Goal: Transaction & Acquisition: Purchase product/service

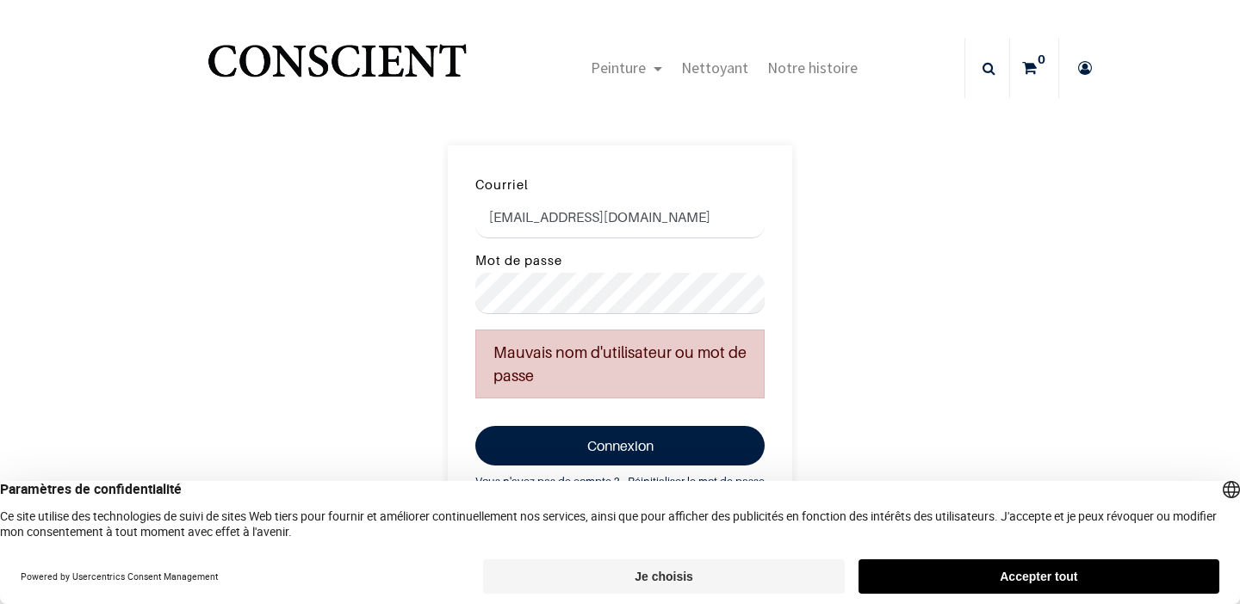
scroll to position [29, 0]
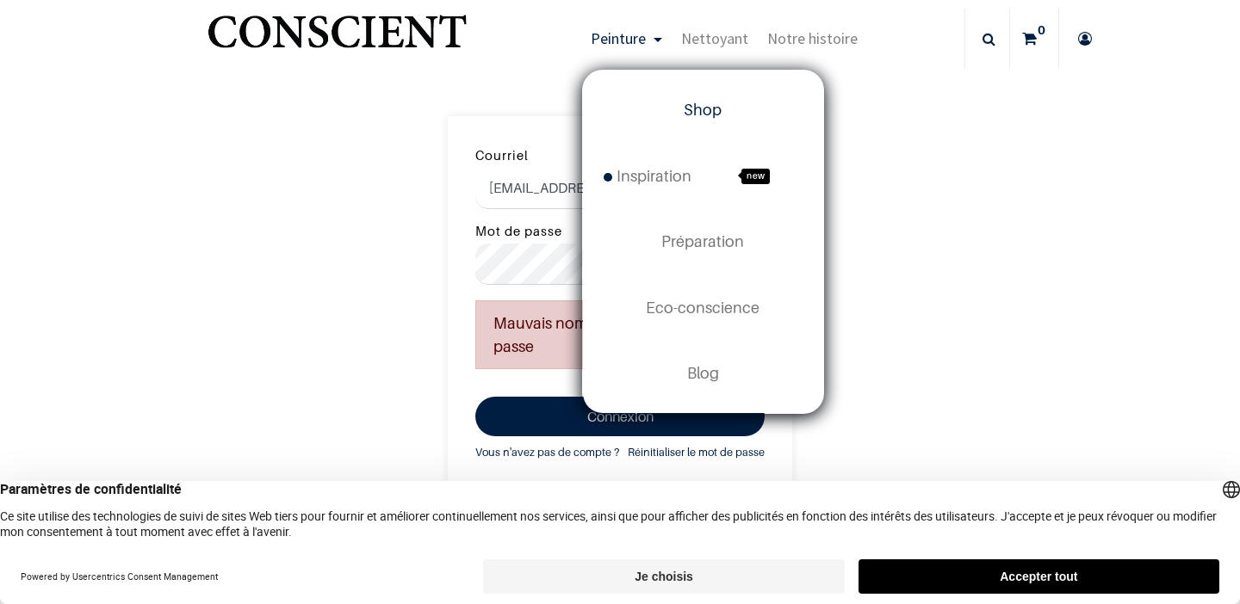
click at [722, 103] on span "Shop" at bounding box center [703, 110] width 38 height 18
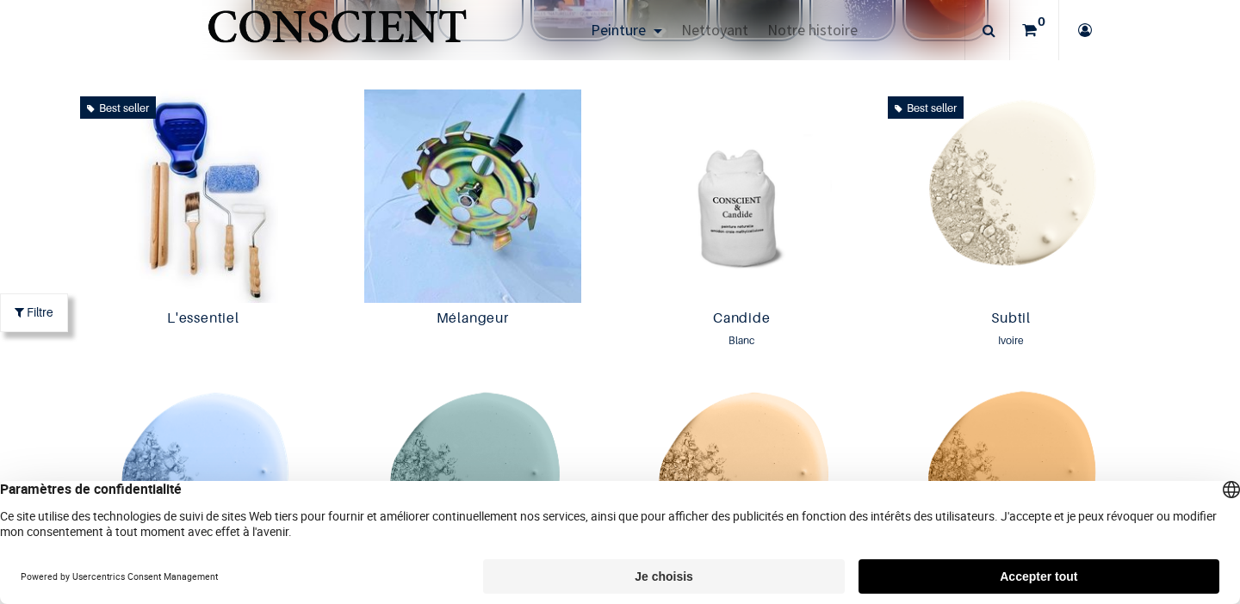
scroll to position [913, 0]
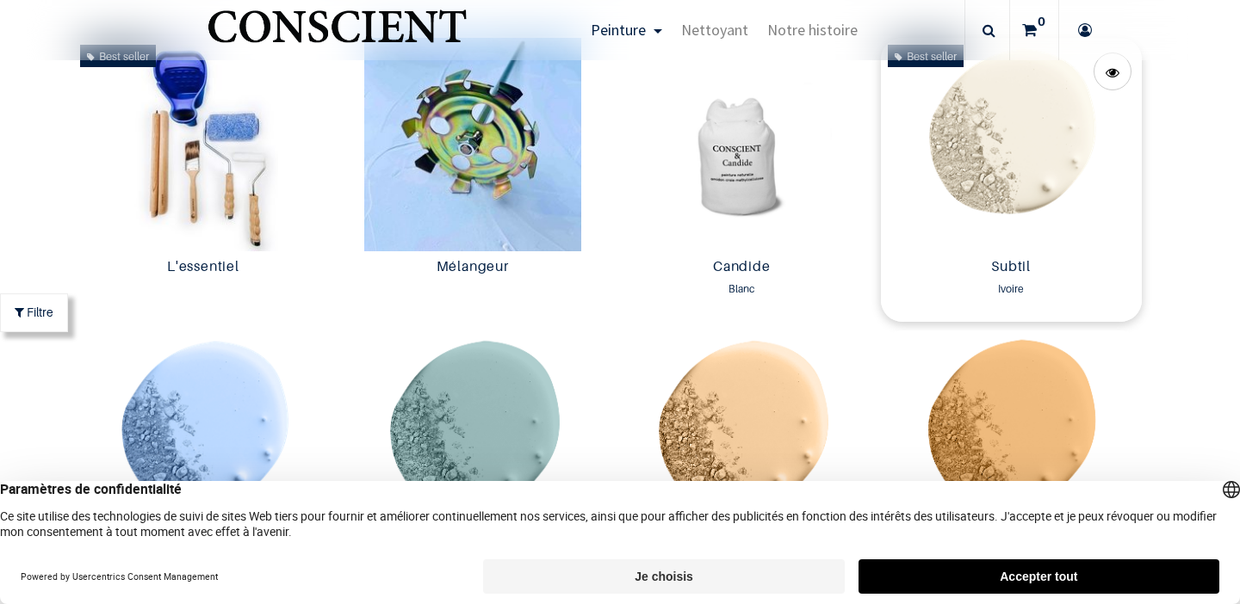
click at [1021, 170] on img at bounding box center [1011, 145] width 261 height 214
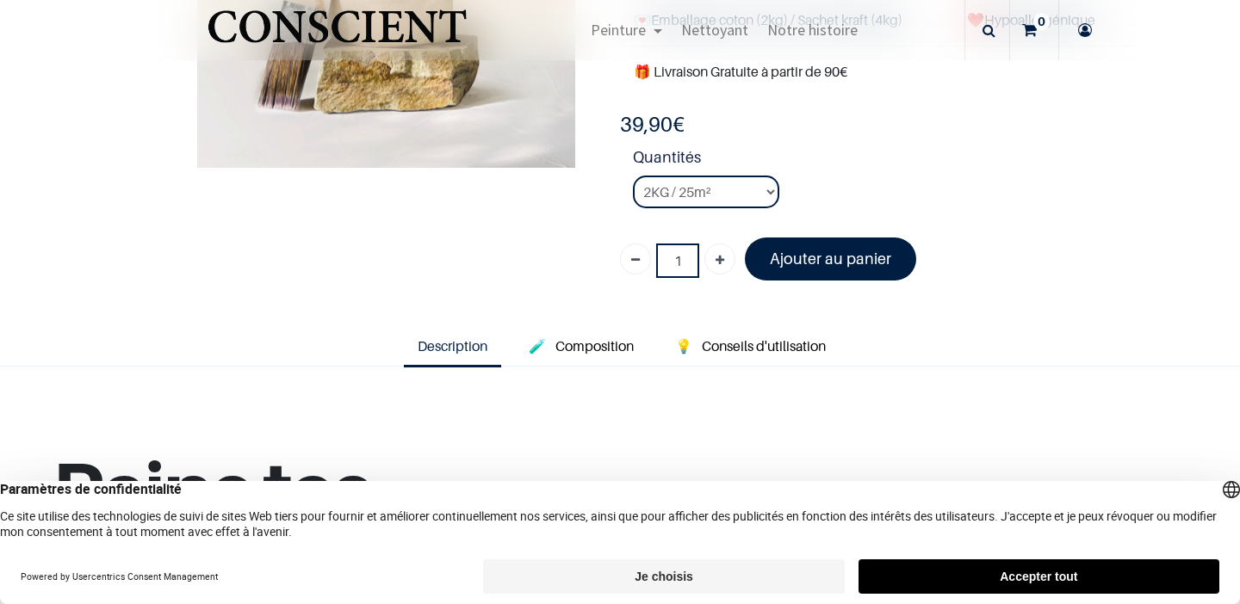
scroll to position [294, 0]
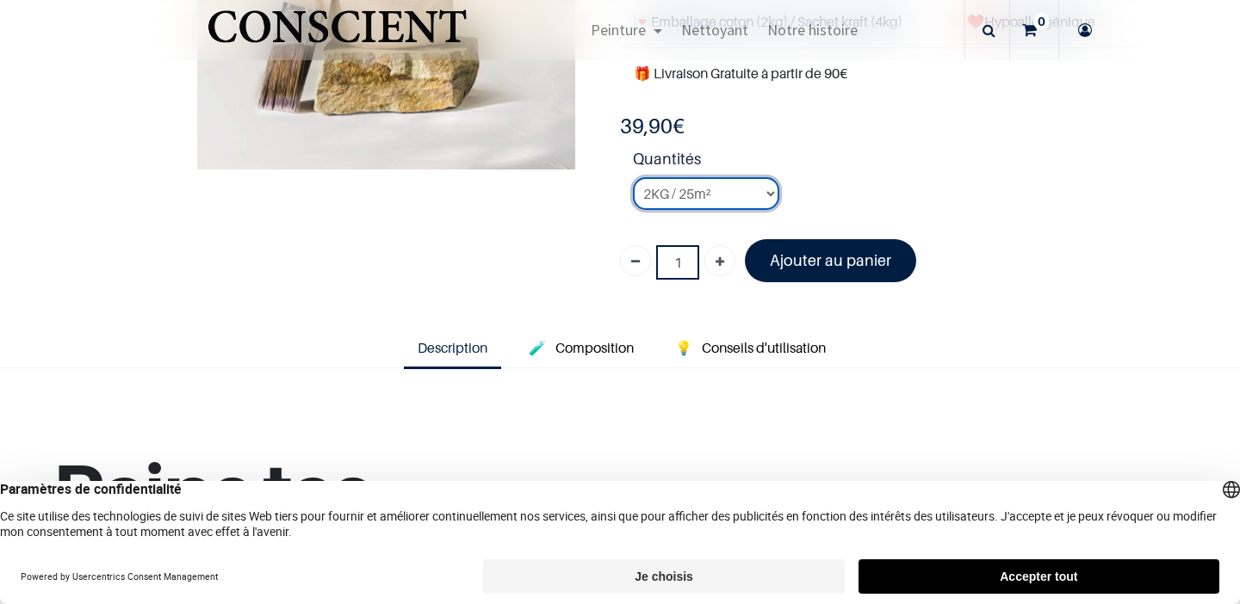
select select "127"
click option "8KG / 100m²" at bounding box center [0, 0] width 0 height 0
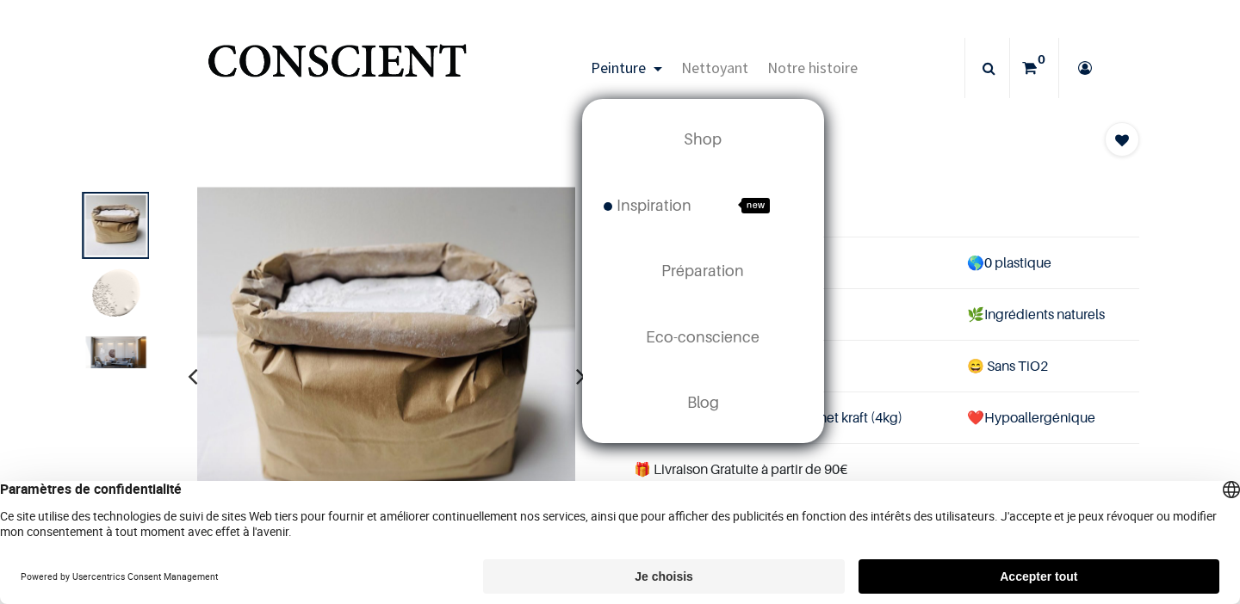
click at [666, 64] on link "Peinture" at bounding box center [626, 68] width 90 height 60
click at [658, 71] on link "Peinture" at bounding box center [626, 68] width 90 height 60
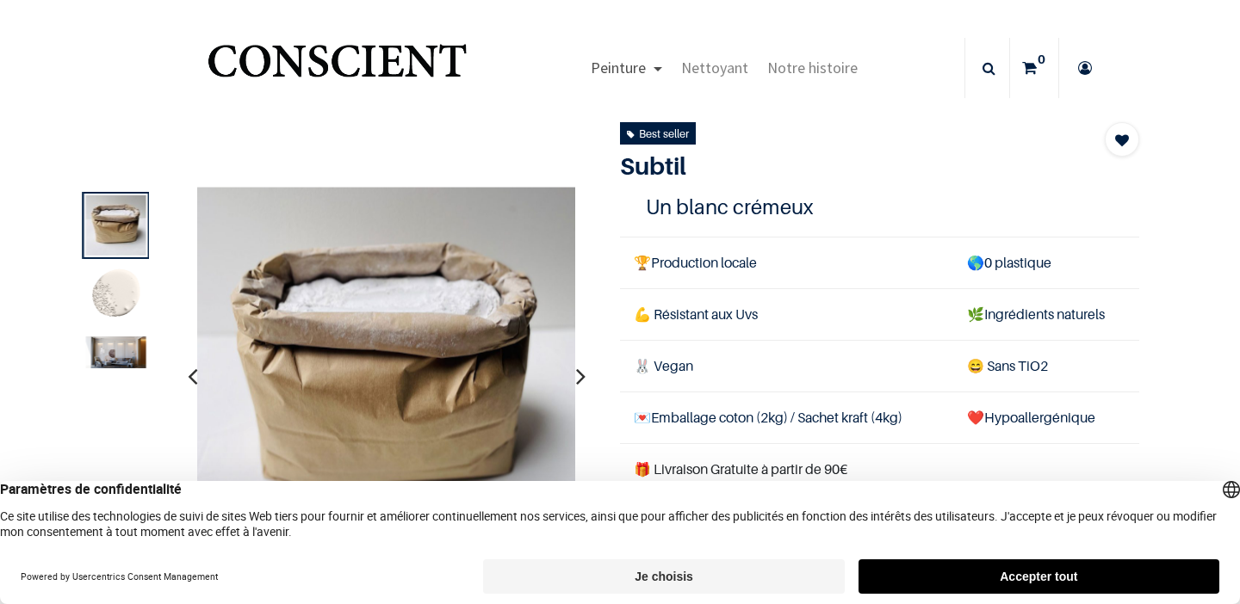
click at [658, 71] on link "Peinture" at bounding box center [626, 68] width 90 height 60
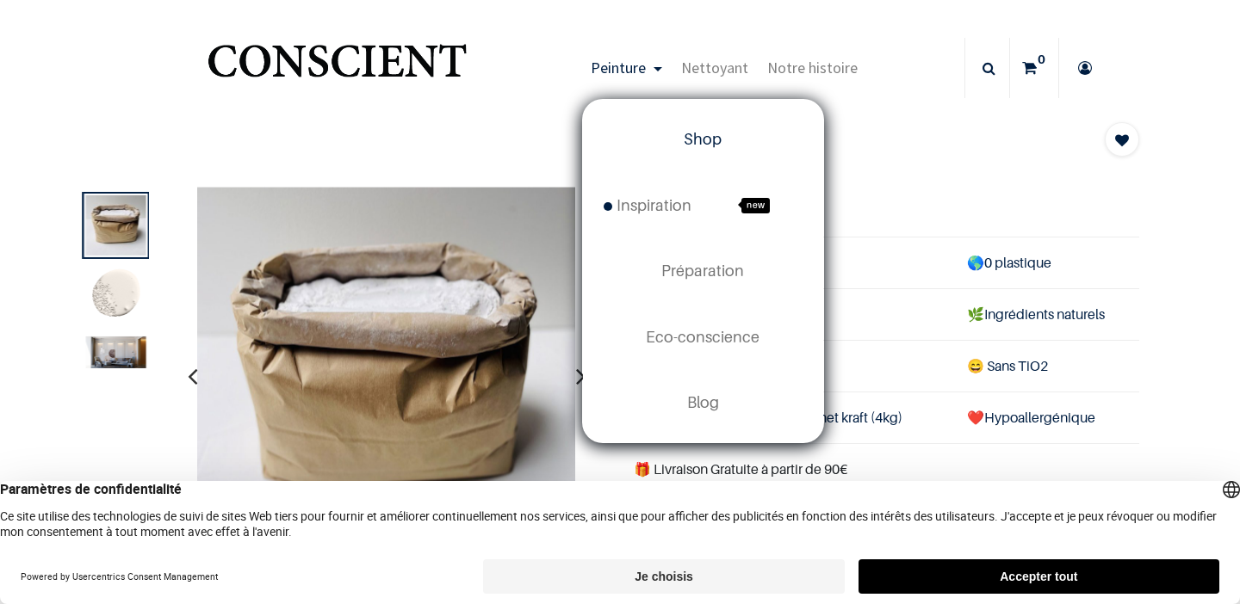
click at [697, 139] on span "Shop" at bounding box center [703, 139] width 38 height 18
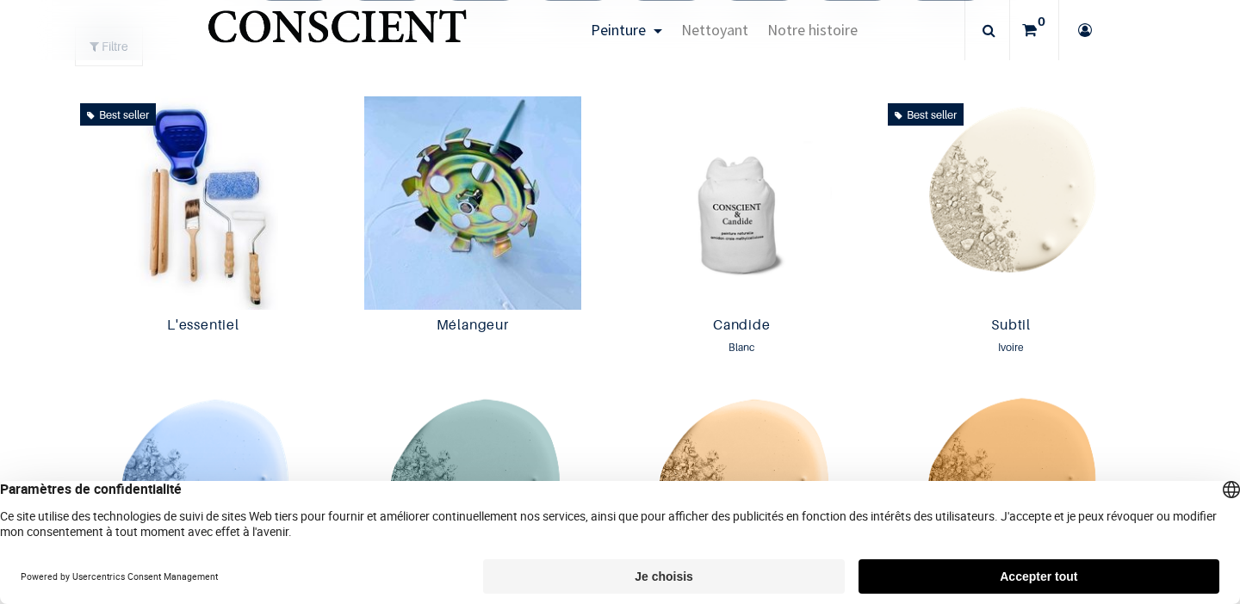
scroll to position [916, 0]
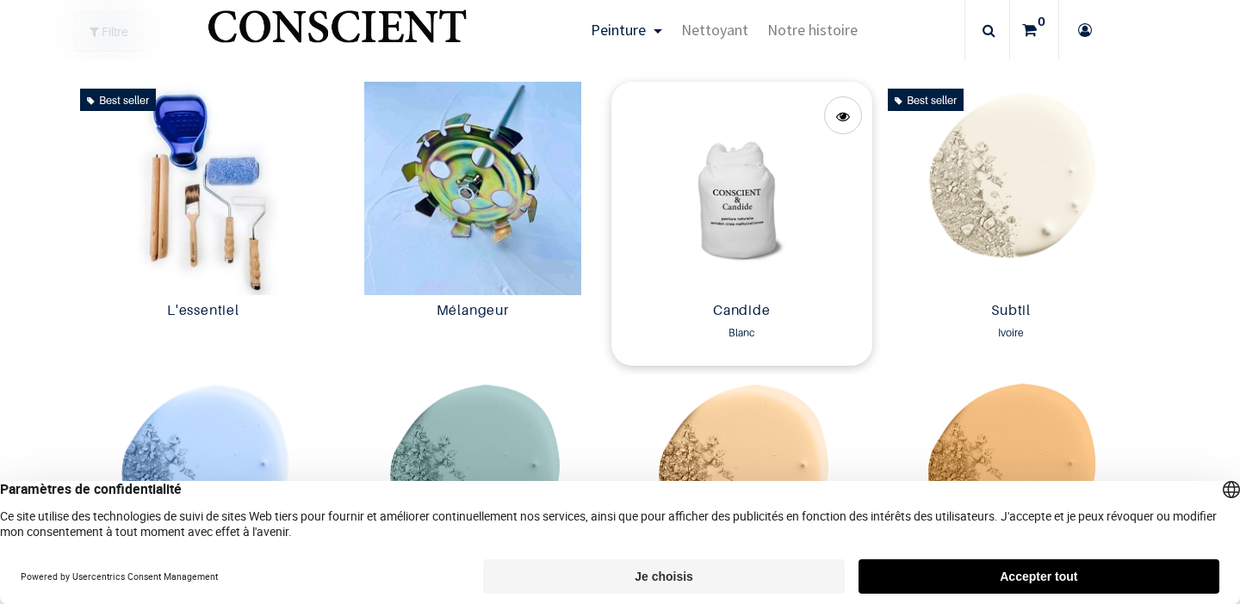
click at [725, 206] on img at bounding box center [741, 189] width 261 height 214
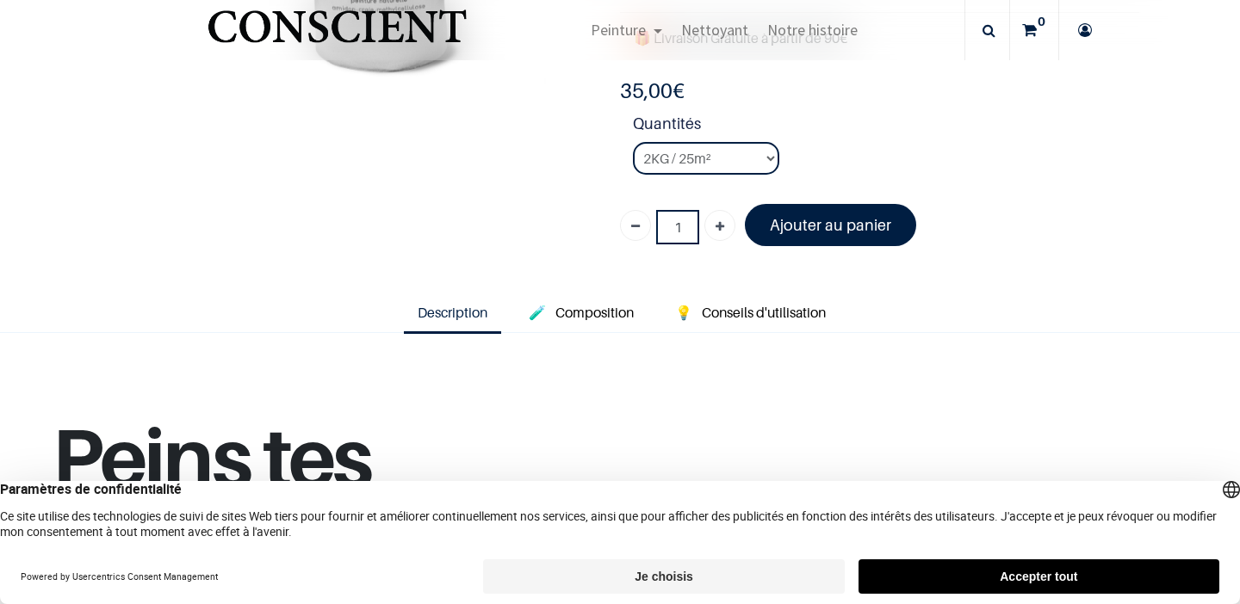
scroll to position [331, 0]
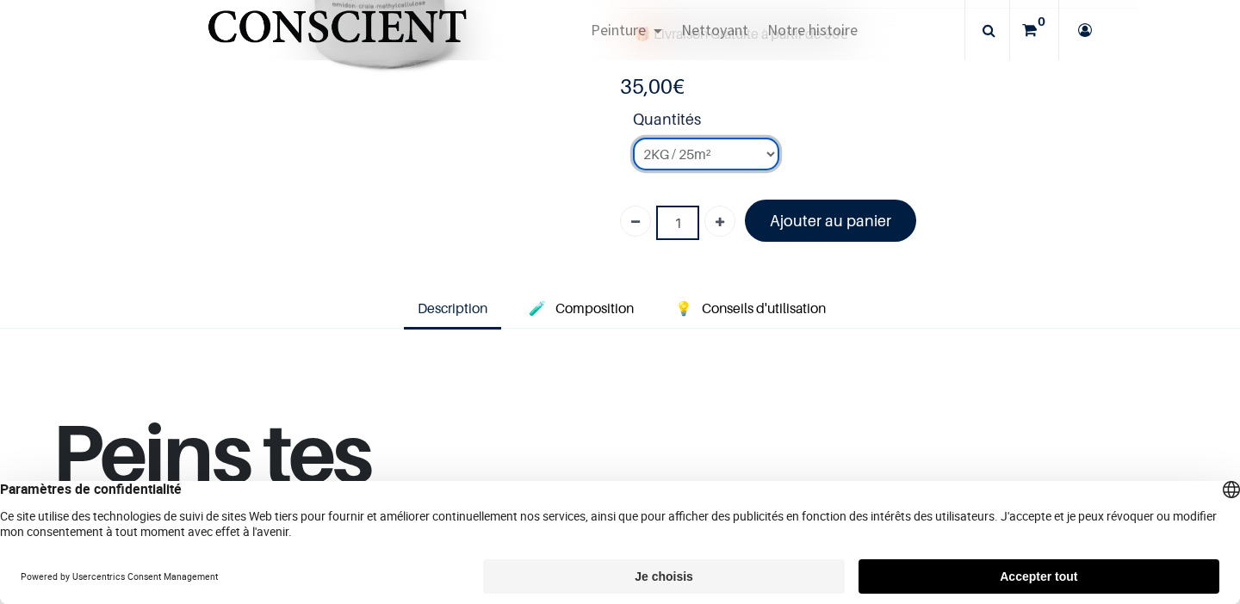
select select "3"
click option "8KG / 100m²" at bounding box center [0, 0] width 0 height 0
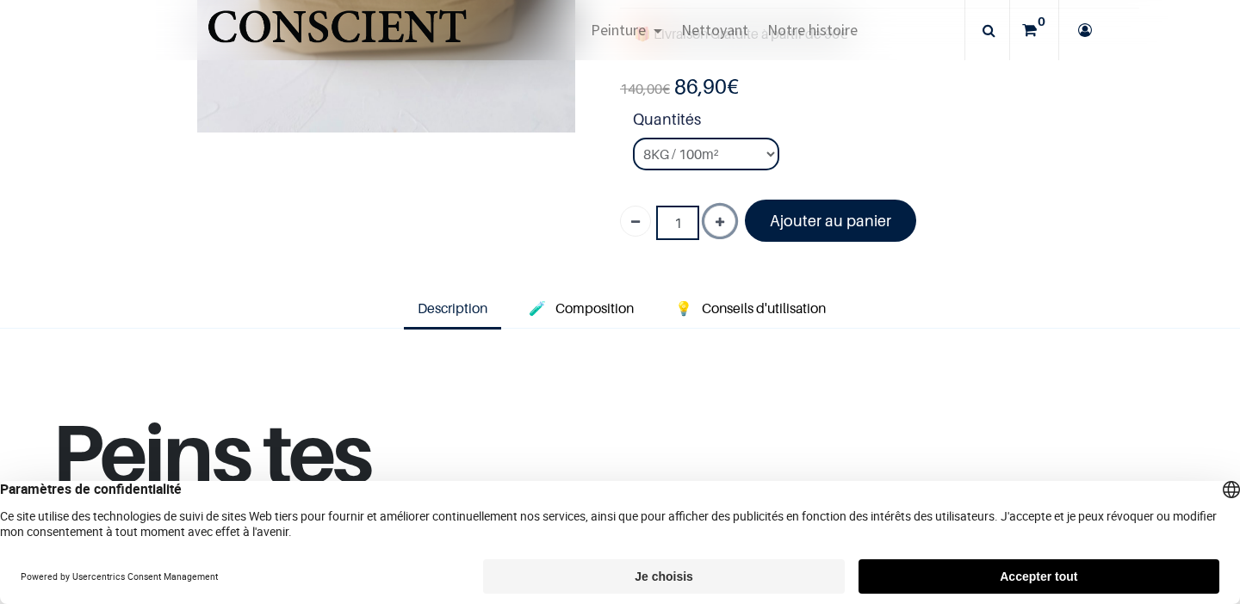
click at [717, 216] on icon "Ajouter" at bounding box center [720, 223] width 9 height 31
type input "2"
